Goal: Task Accomplishment & Management: Manage account settings

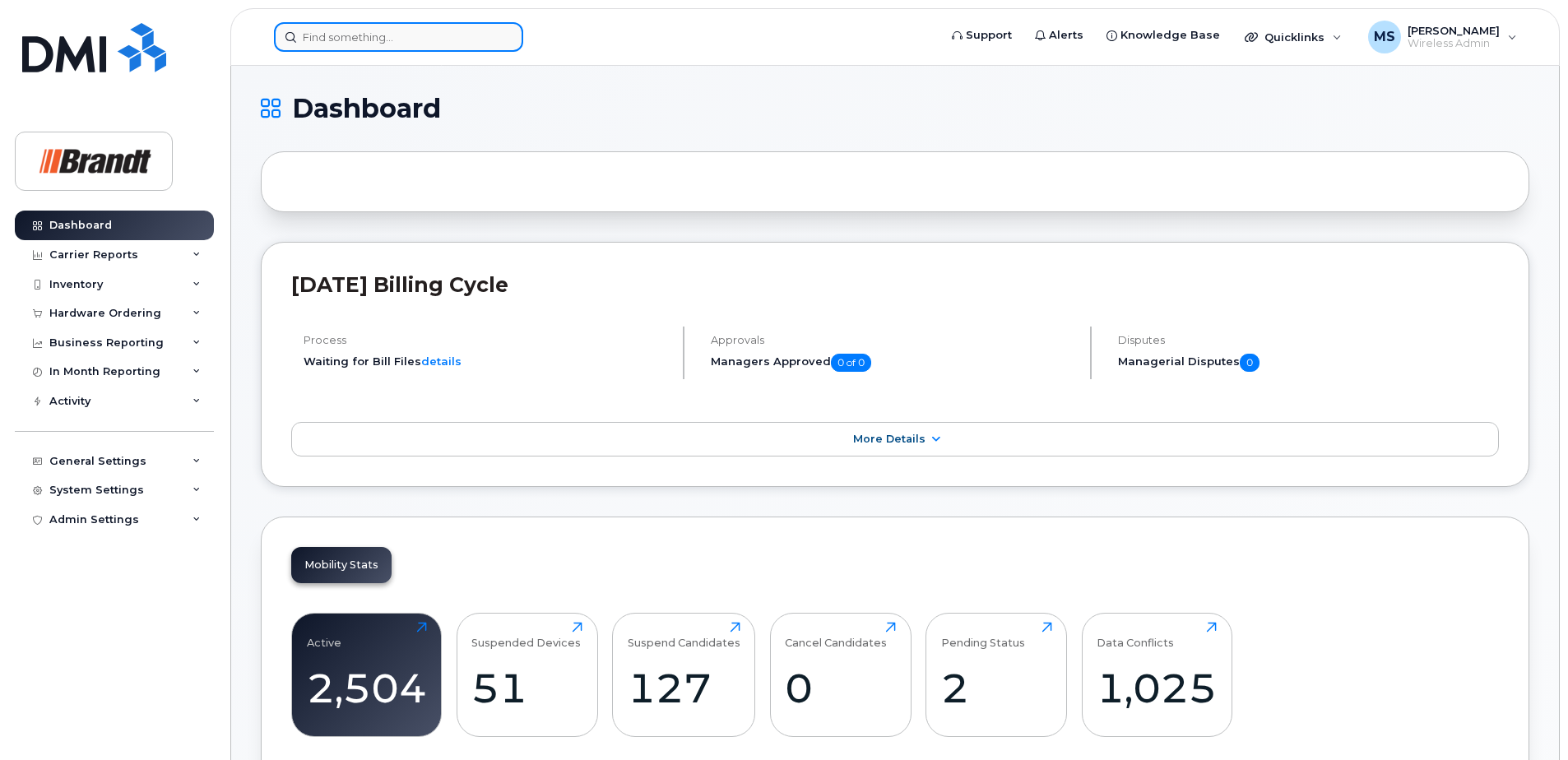
click at [376, 37] on input at bounding box center [399, 37] width 250 height 30
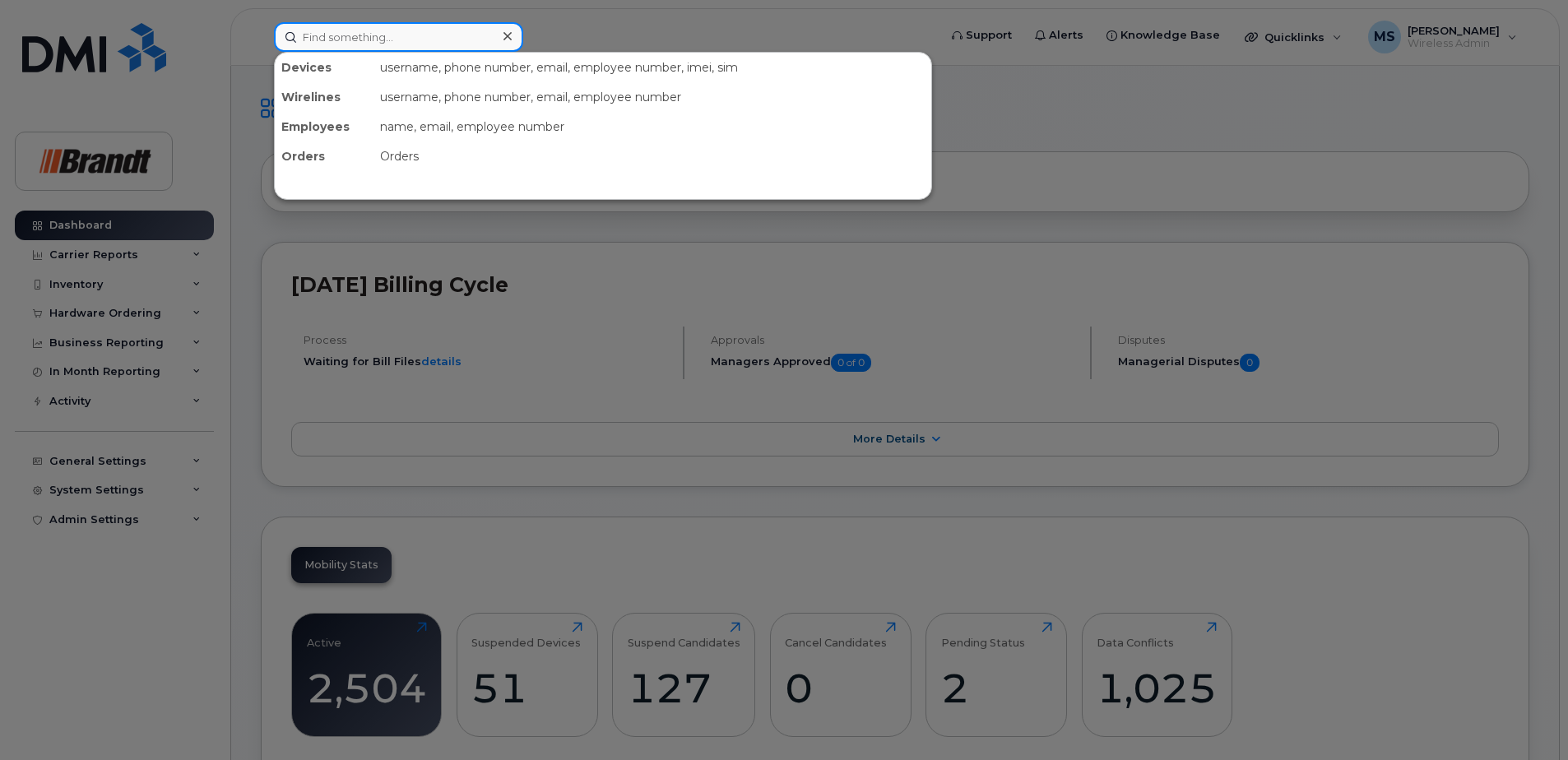
paste input "7806916520"
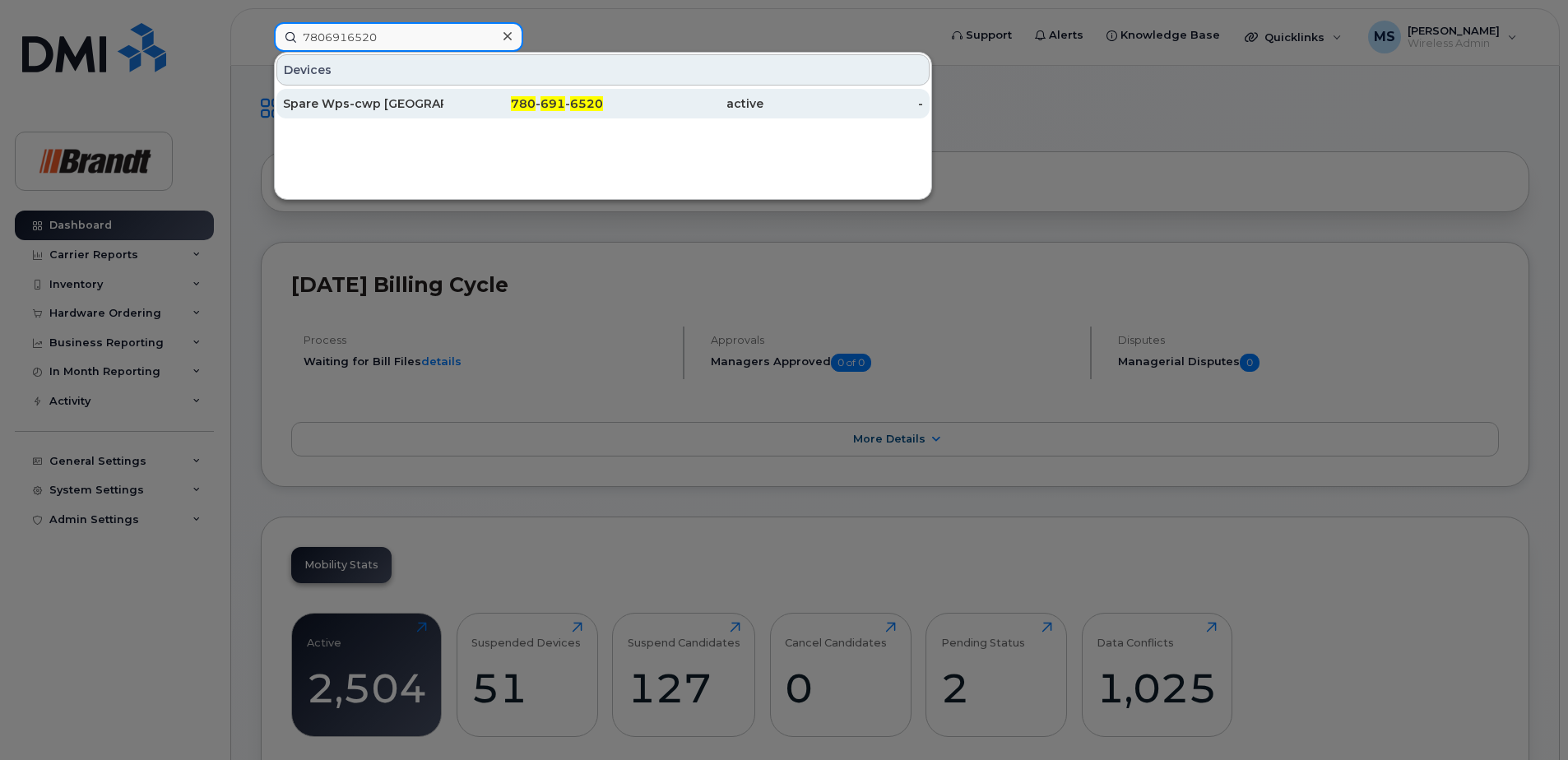
type input "7806916520"
click at [447, 105] on div "780 - 691 - 6520" at bounding box center [524, 103] width 160 height 17
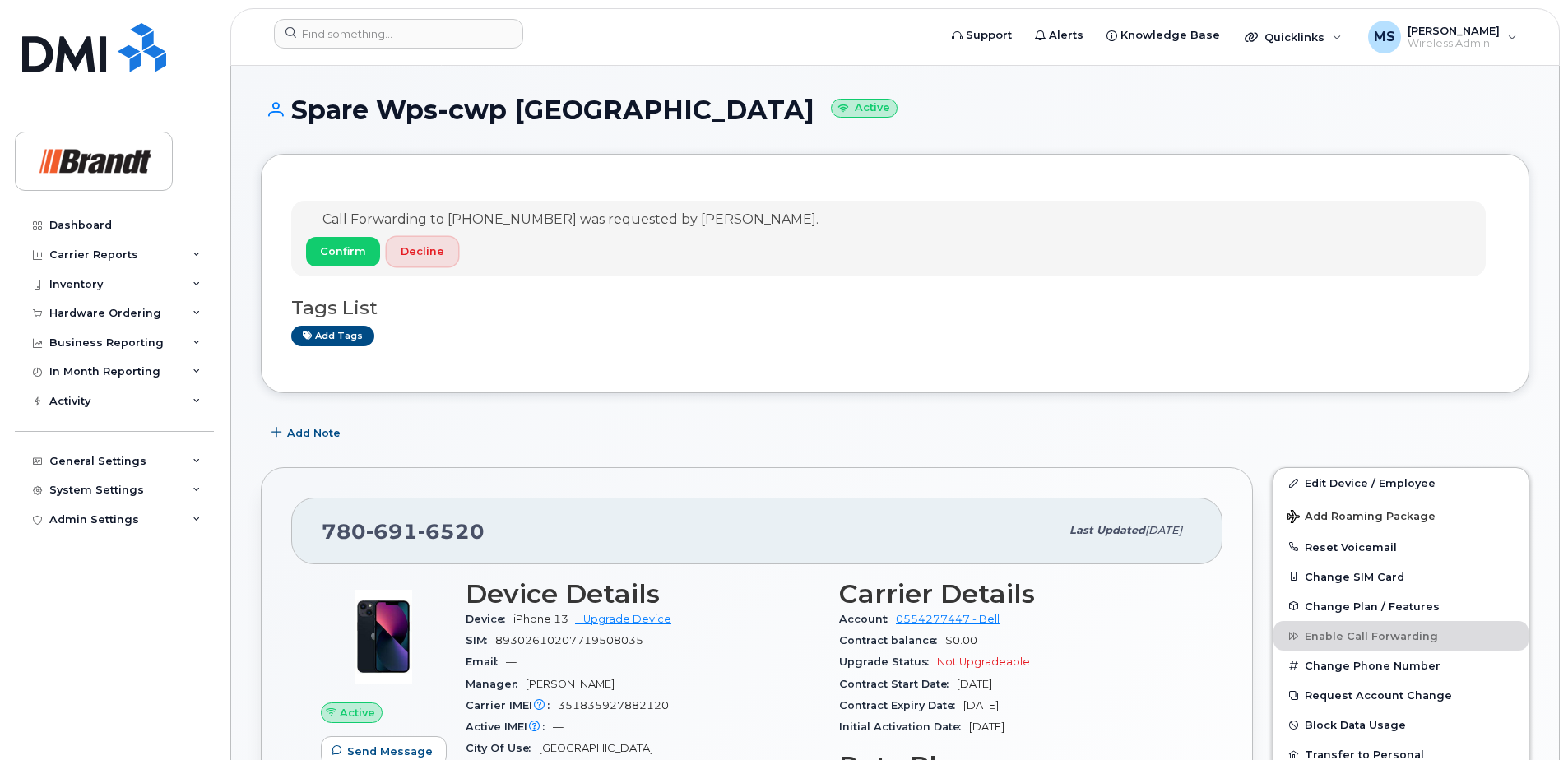
click at [417, 250] on span "Decline" at bounding box center [422, 251] width 44 height 16
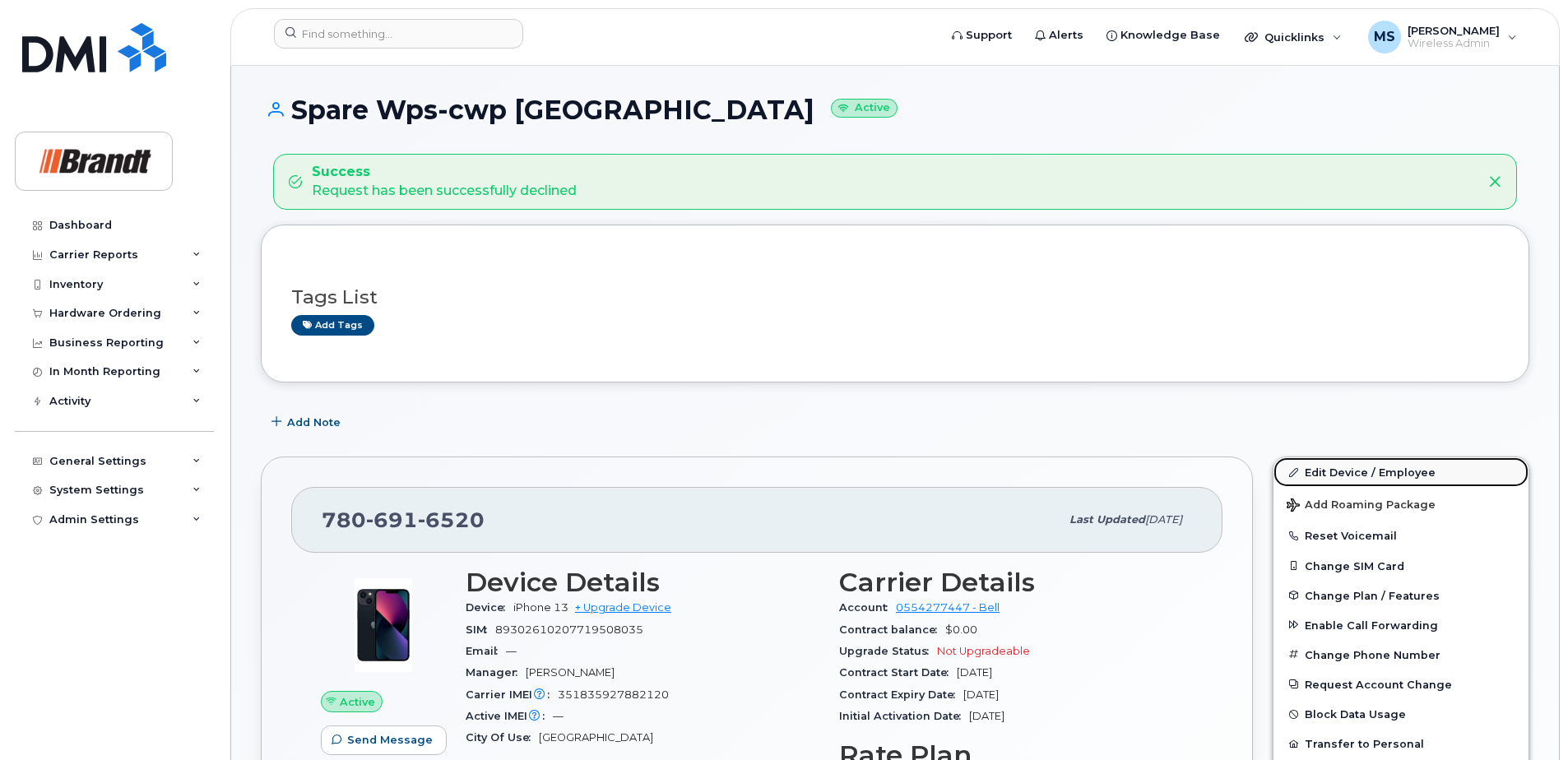
click at [1354, 471] on link "Edit Device / Employee" at bounding box center [1401, 472] width 255 height 30
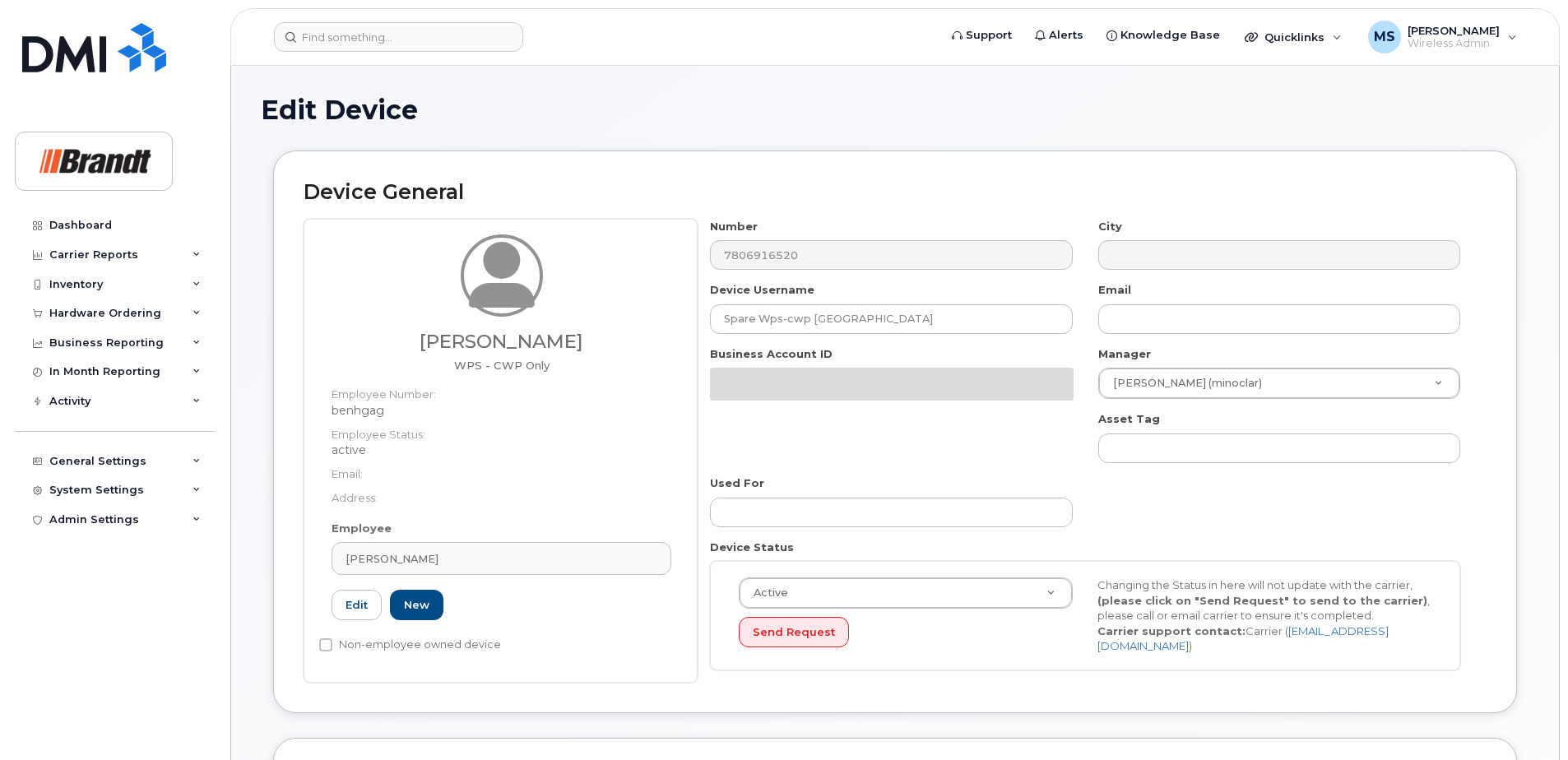
select select "34499230"
select select "34499245"
select select "35155013"
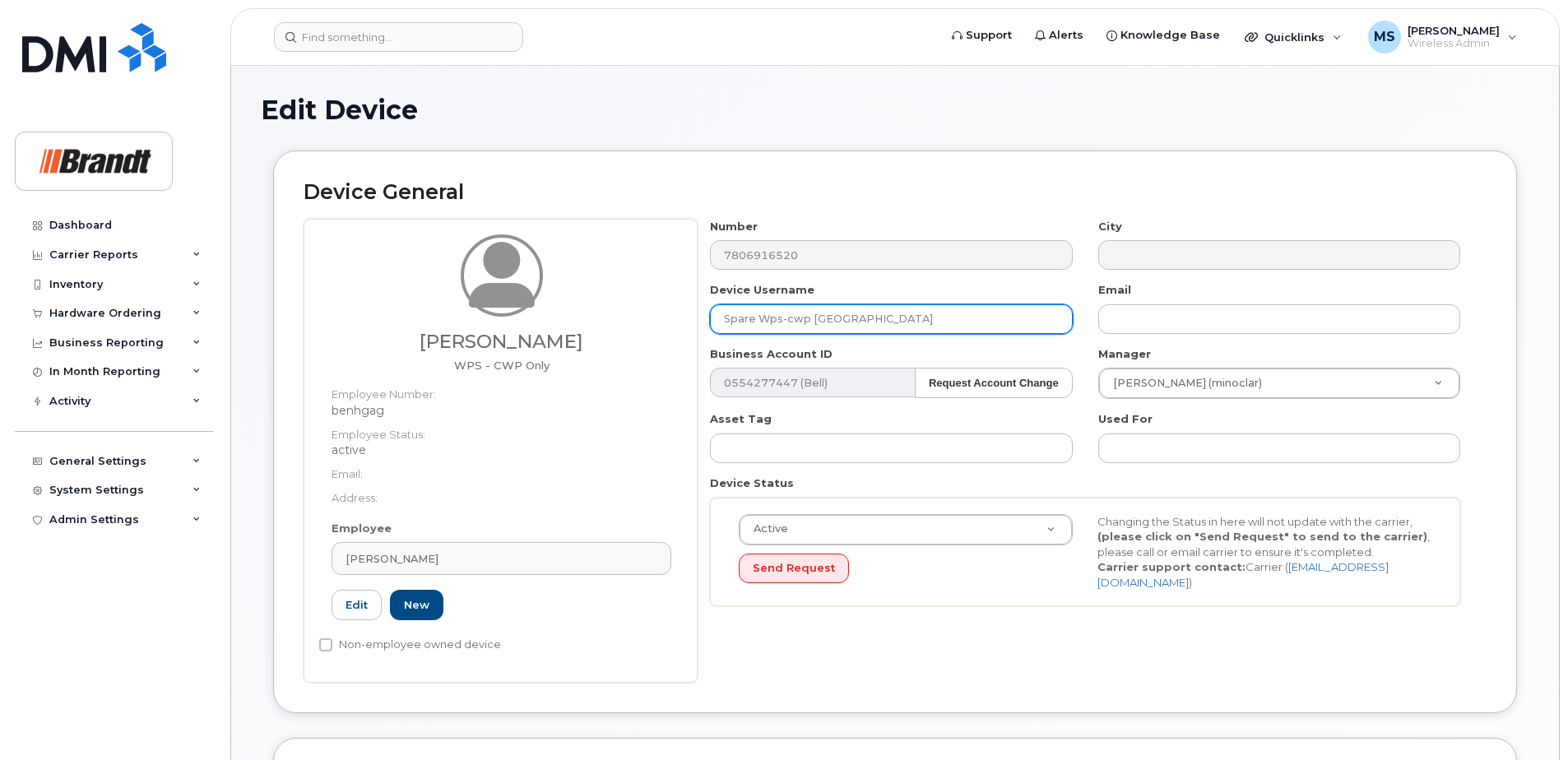
drag, startPoint x: 347, startPoint y: 319, endPoint x: 279, endPoint y: 328, distance: 68.6
click at [287, 326] on div "Device General Gage Benham WPS - CWP Only Employee Number: benhgag Employee Sta…" at bounding box center [894, 432] width 1244 height 563
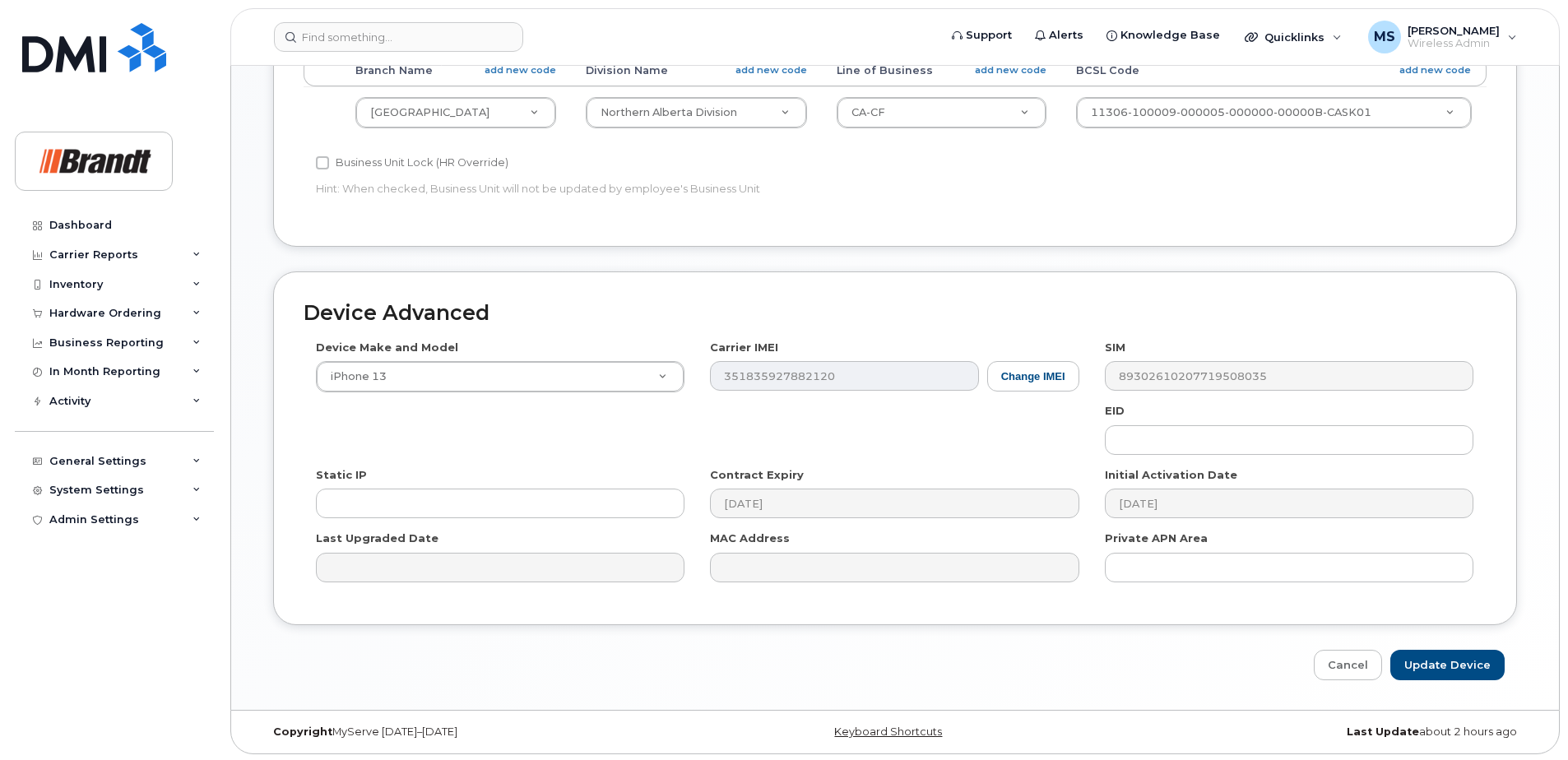
scroll to position [752, 0]
type input "[PERSON_NAME]"
click at [1459, 651] on input "Update Device" at bounding box center [1447, 662] width 115 height 31
type input "Saving..."
